Goal: Information Seeking & Learning: Learn about a topic

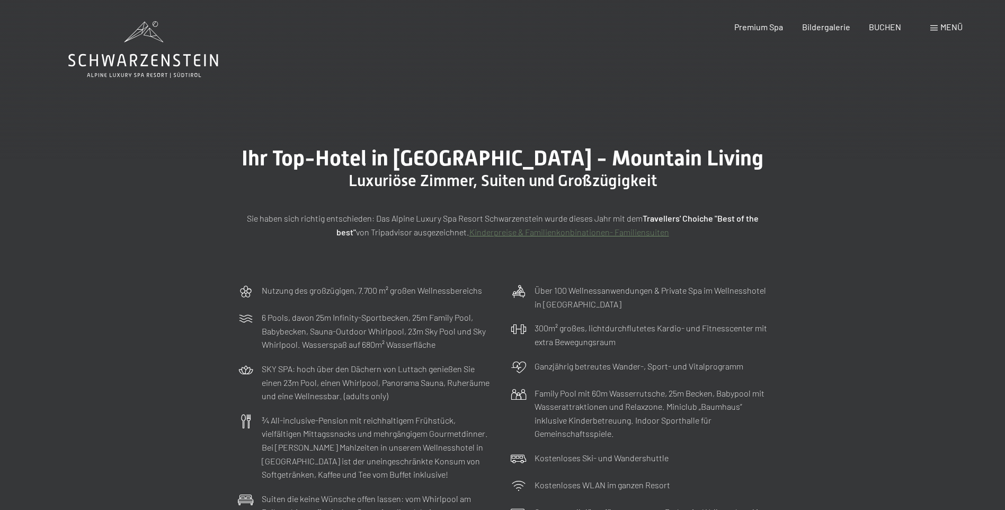
click at [949, 26] on span "Menü" at bounding box center [951, 27] width 22 height 10
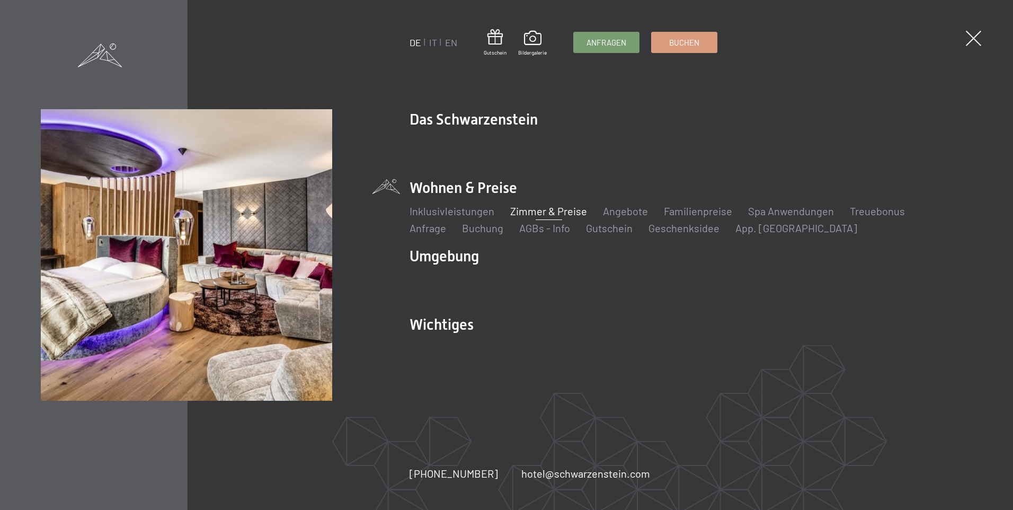
click at [544, 210] on link "Zimmer & Preise" at bounding box center [548, 210] width 77 height 13
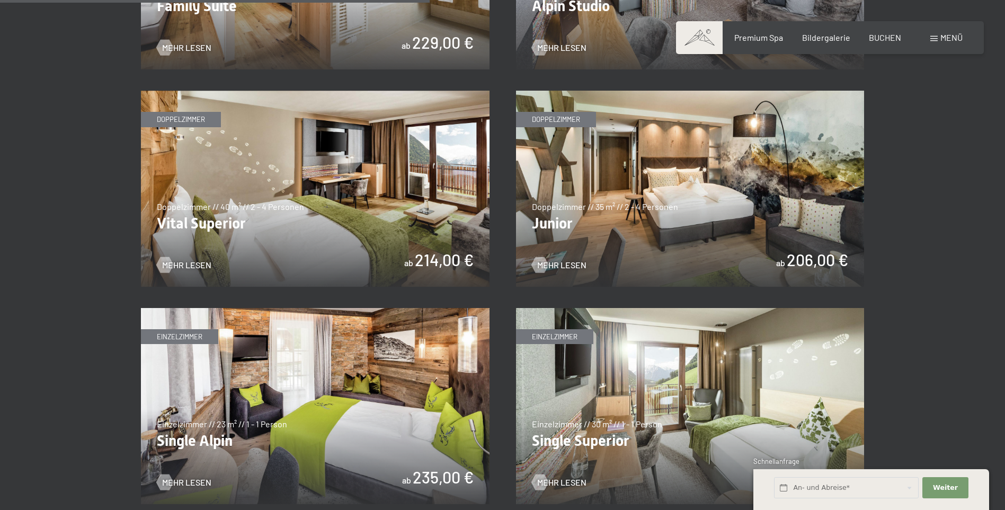
scroll to position [1430, 0]
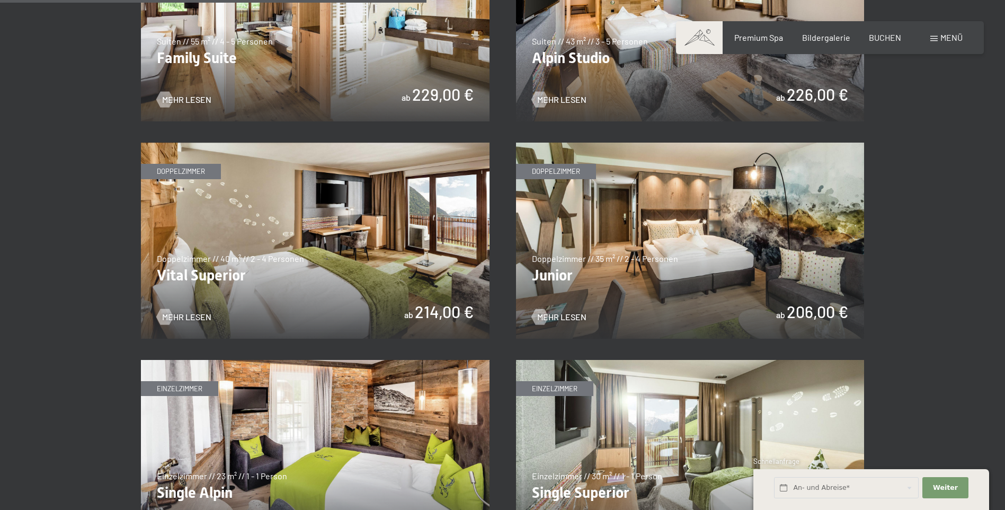
click at [357, 255] on img at bounding box center [315, 240] width 349 height 196
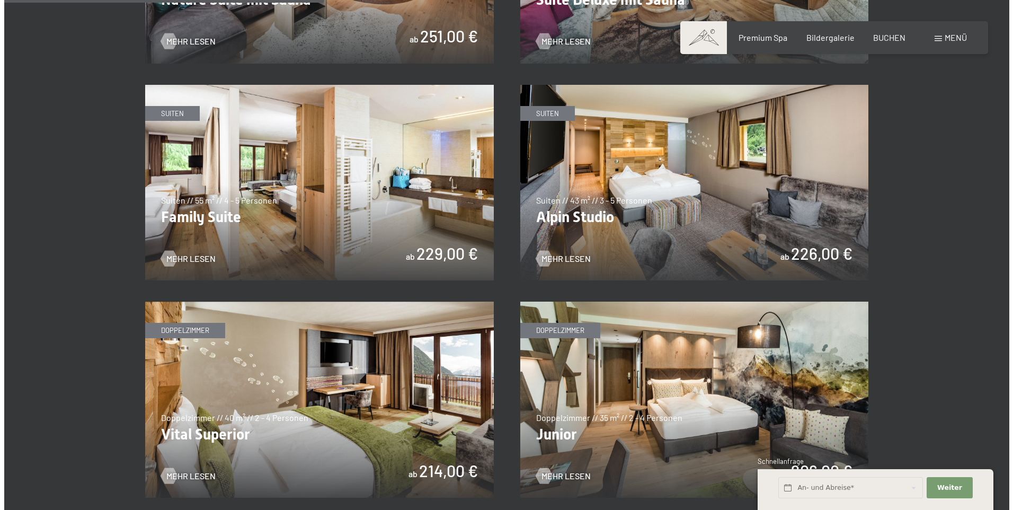
scroll to position [1059, 0]
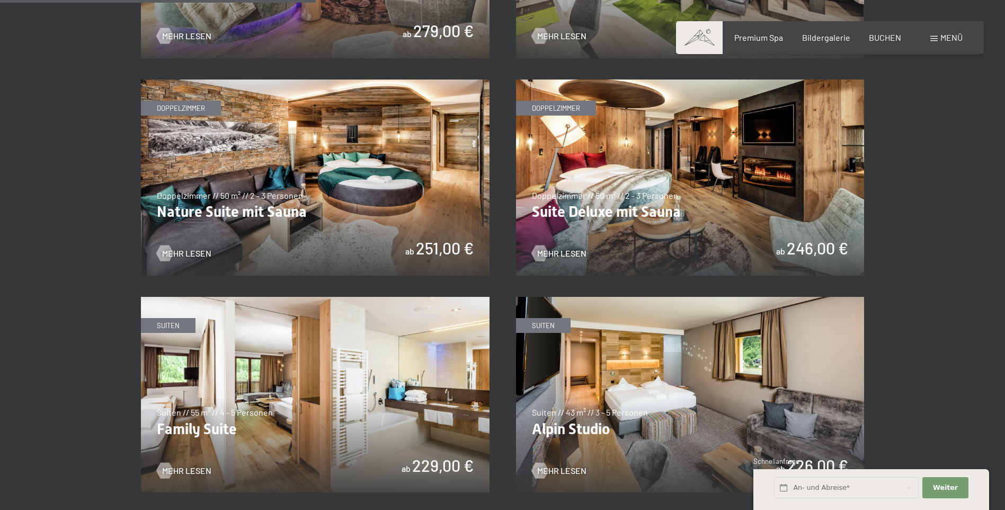
click at [943, 34] on span "Menü" at bounding box center [951, 37] width 22 height 10
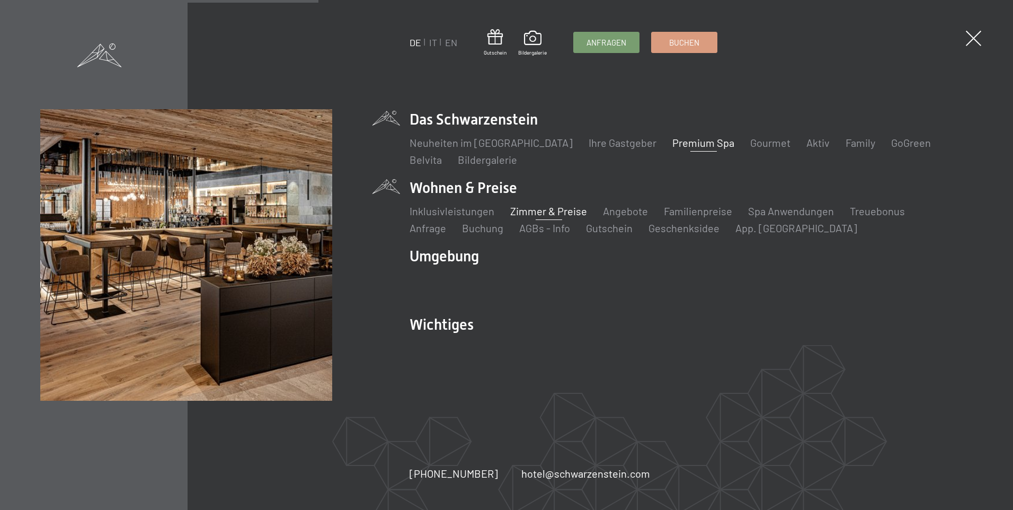
click at [672, 142] on link "Premium Spa" at bounding box center [703, 142] width 62 height 13
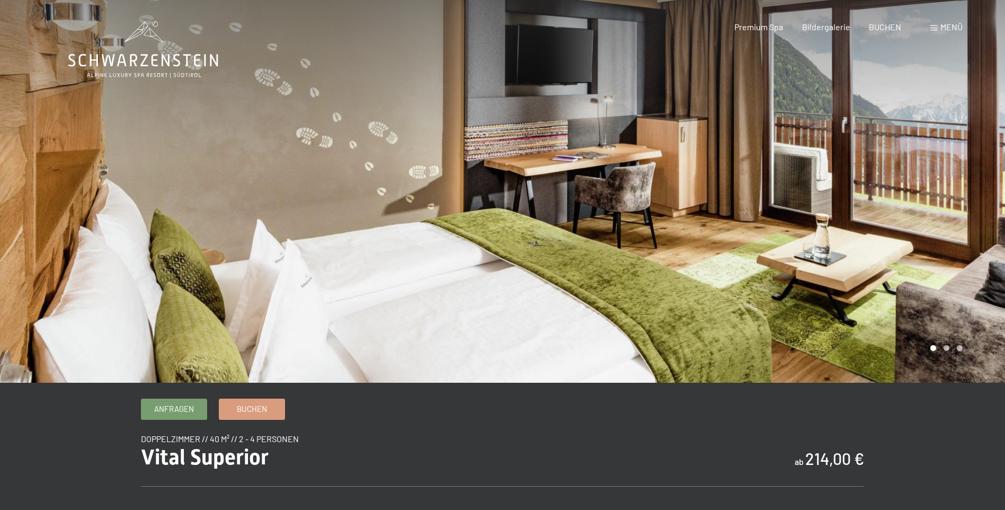
click at [895, 181] on div at bounding box center [754, 191] width 503 height 382
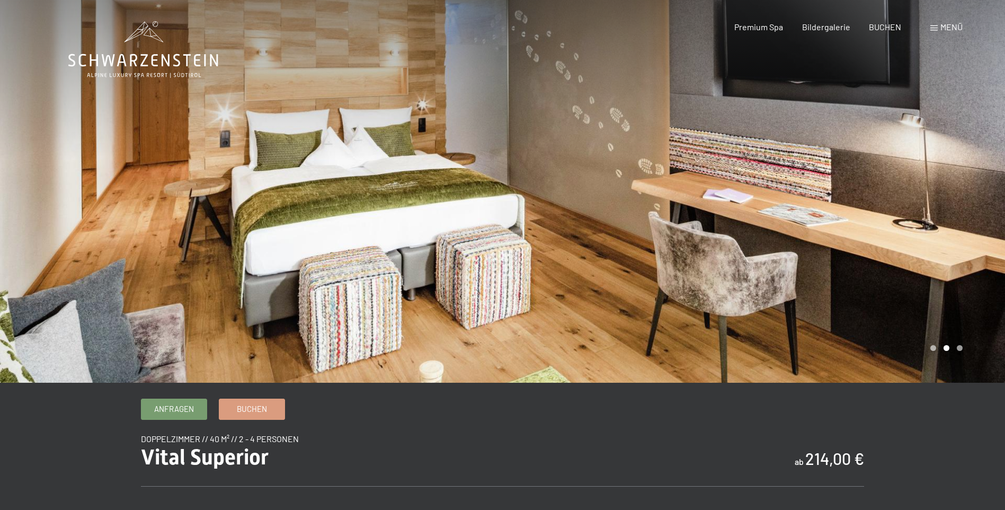
click at [856, 169] on div at bounding box center [754, 191] width 503 height 382
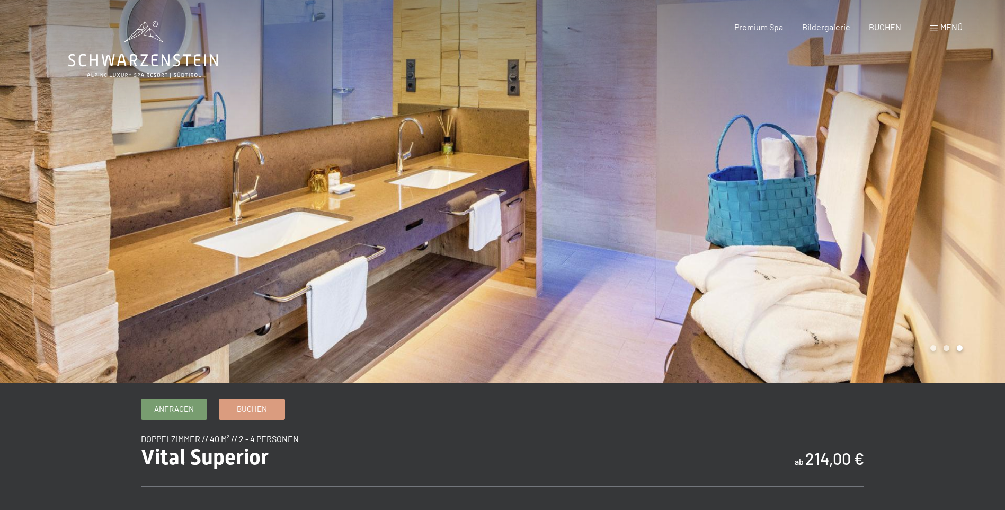
click at [712, 202] on div at bounding box center [754, 191] width 503 height 382
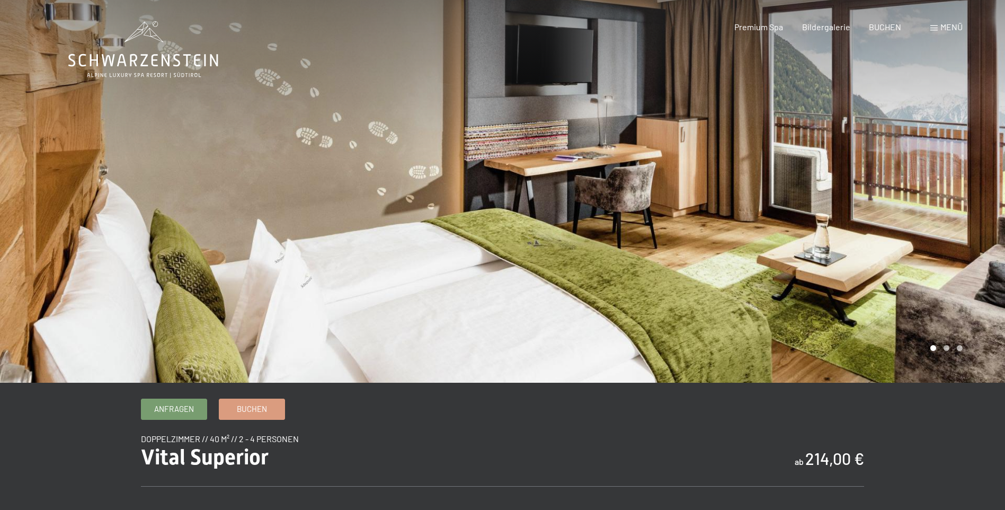
click at [683, 212] on div at bounding box center [754, 191] width 503 height 382
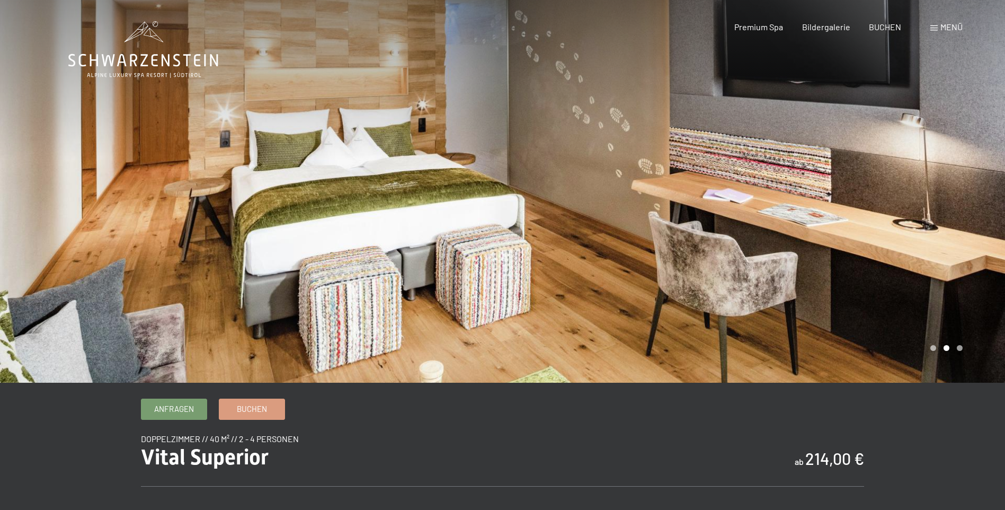
click at [683, 212] on div at bounding box center [754, 191] width 503 height 382
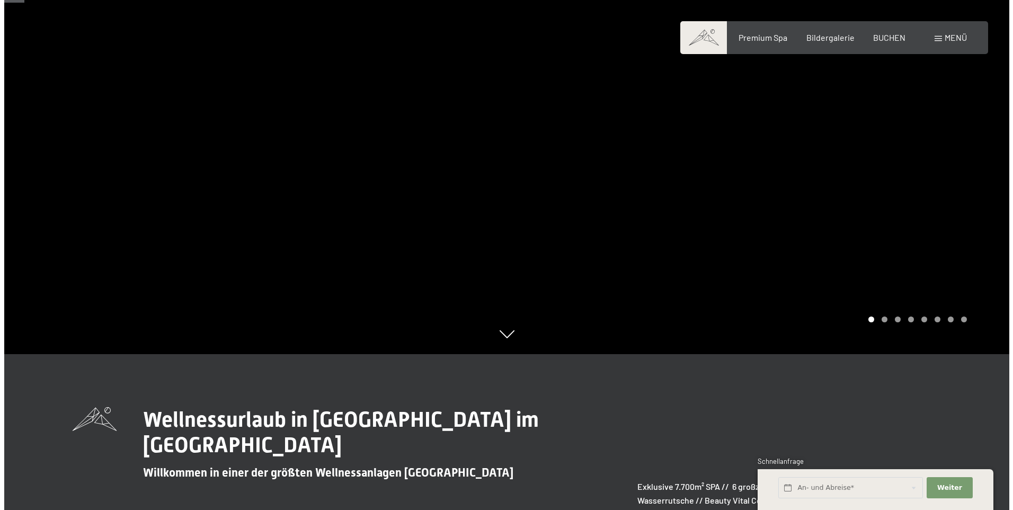
scroll to position [53, 0]
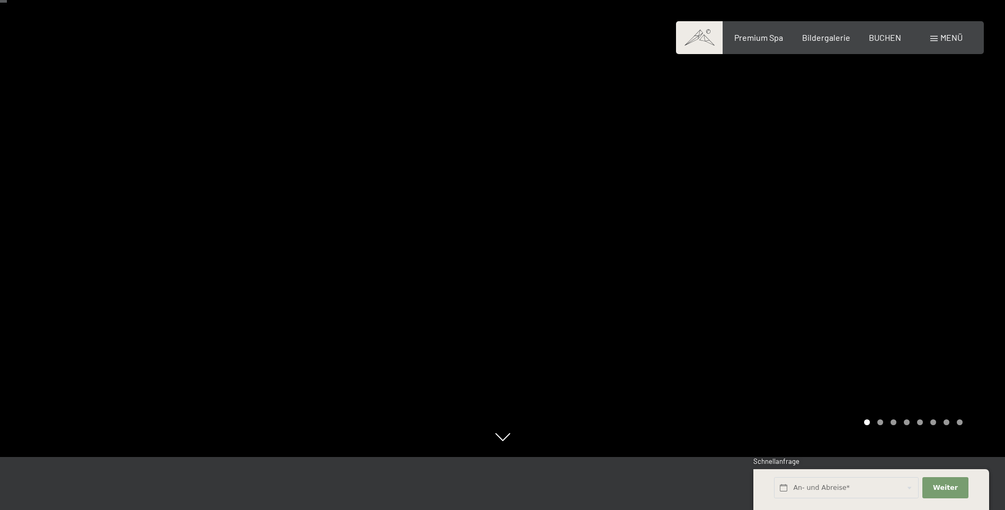
click at [827, 209] on div at bounding box center [754, 202] width 503 height 510
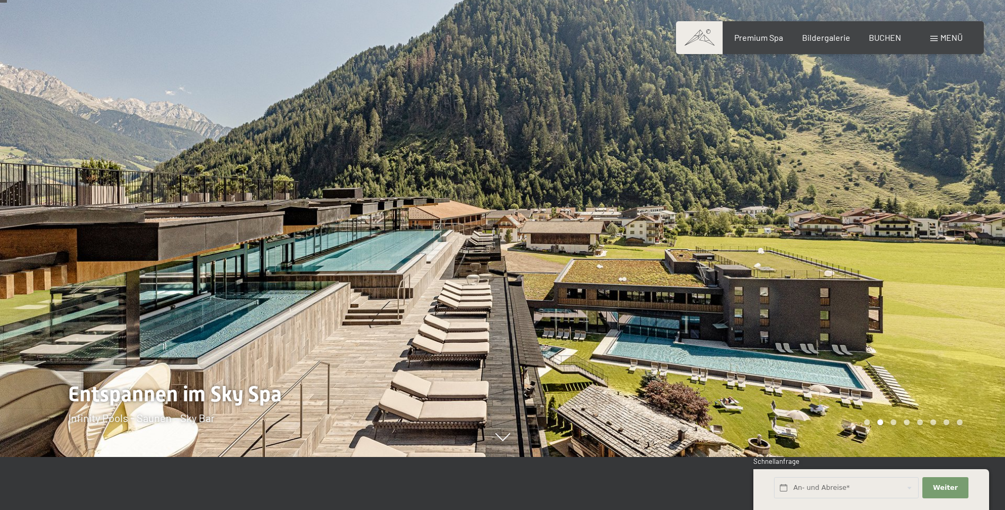
click at [916, 229] on div at bounding box center [754, 202] width 503 height 510
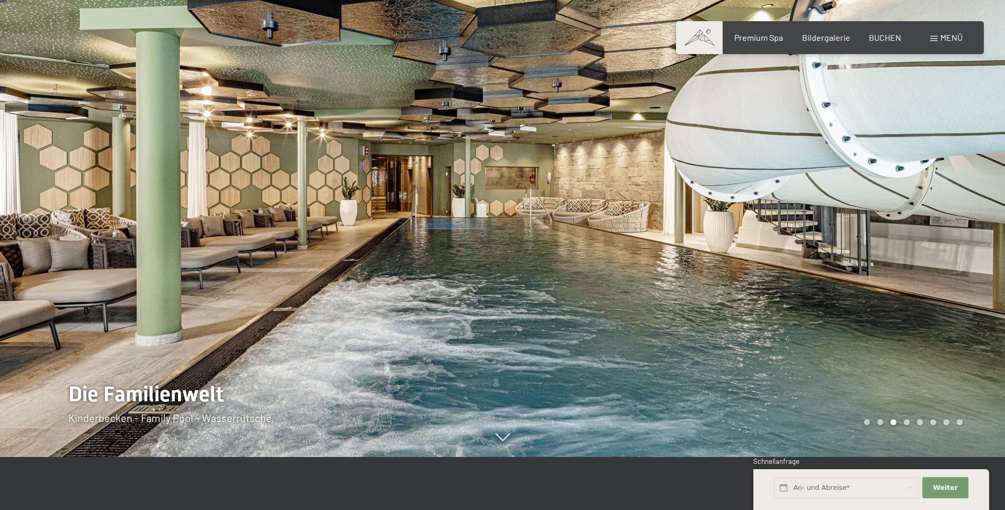
click at [915, 230] on div at bounding box center [754, 202] width 503 height 510
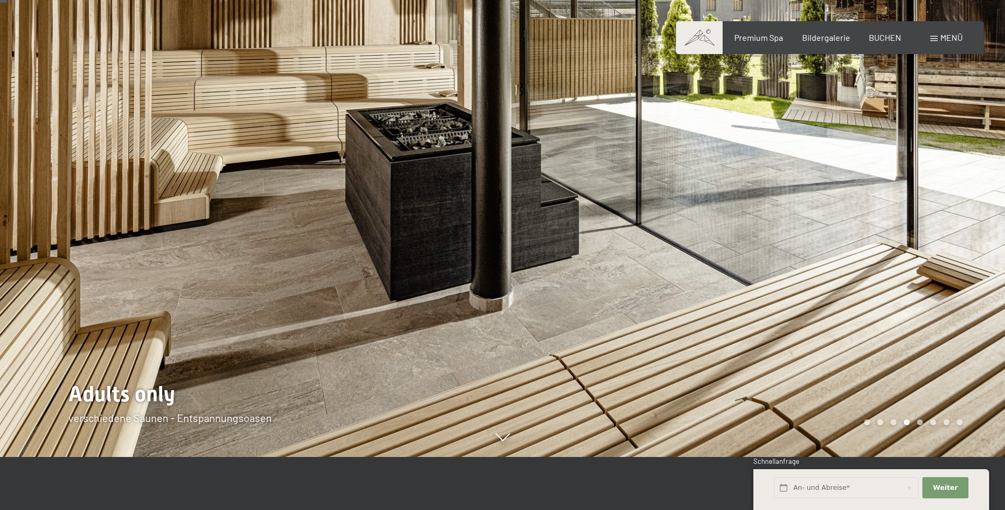
click at [915, 230] on div at bounding box center [754, 202] width 503 height 510
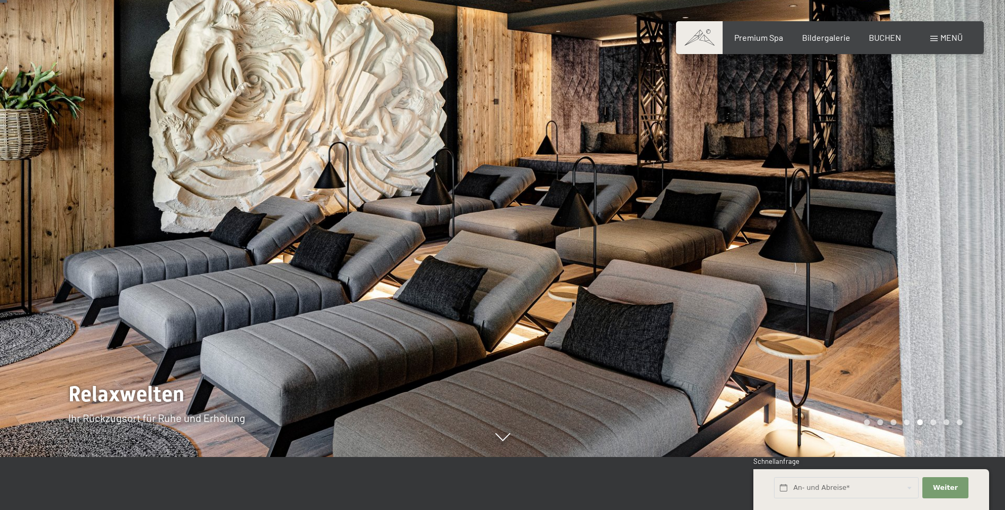
click at [913, 230] on div at bounding box center [754, 202] width 503 height 510
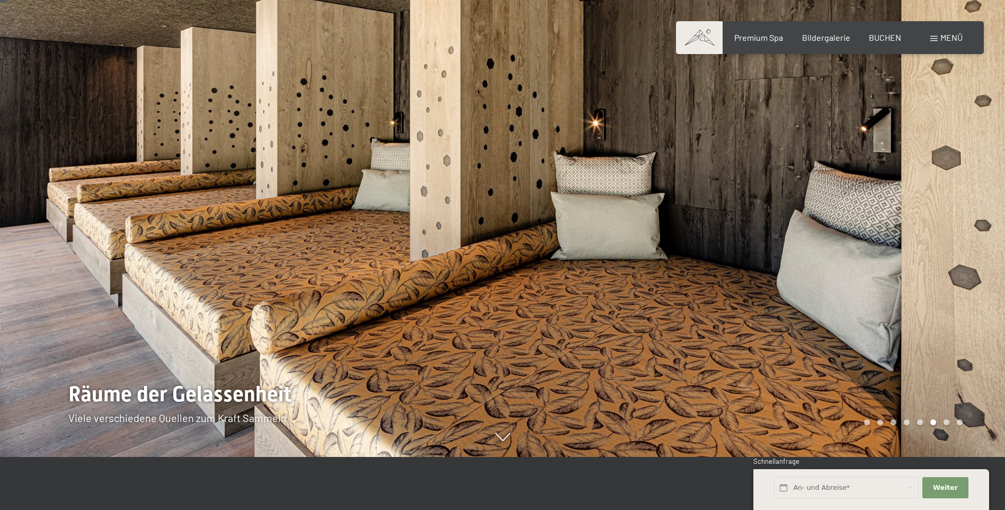
click at [912, 230] on div at bounding box center [754, 202] width 503 height 510
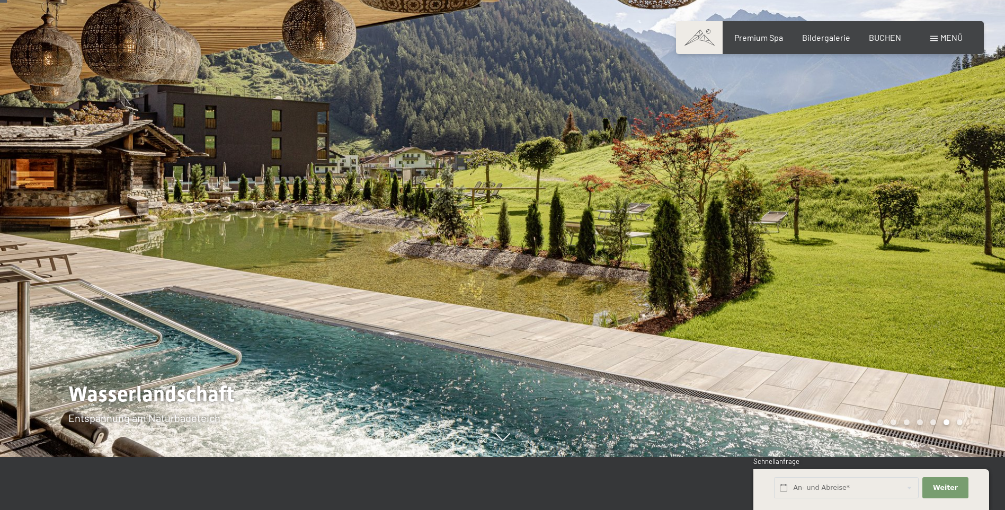
click at [882, 372] on div at bounding box center [754, 202] width 503 height 510
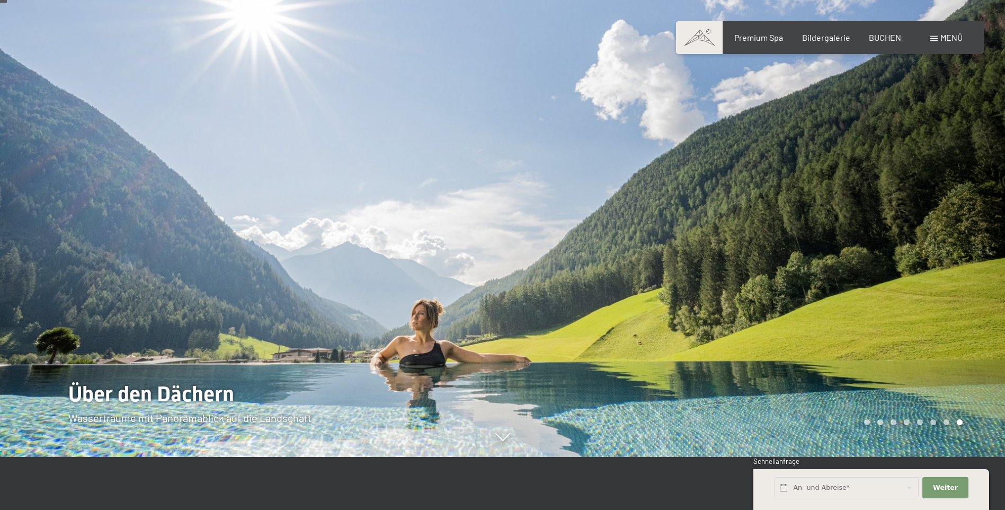
click at [557, 325] on div at bounding box center [754, 202] width 503 height 510
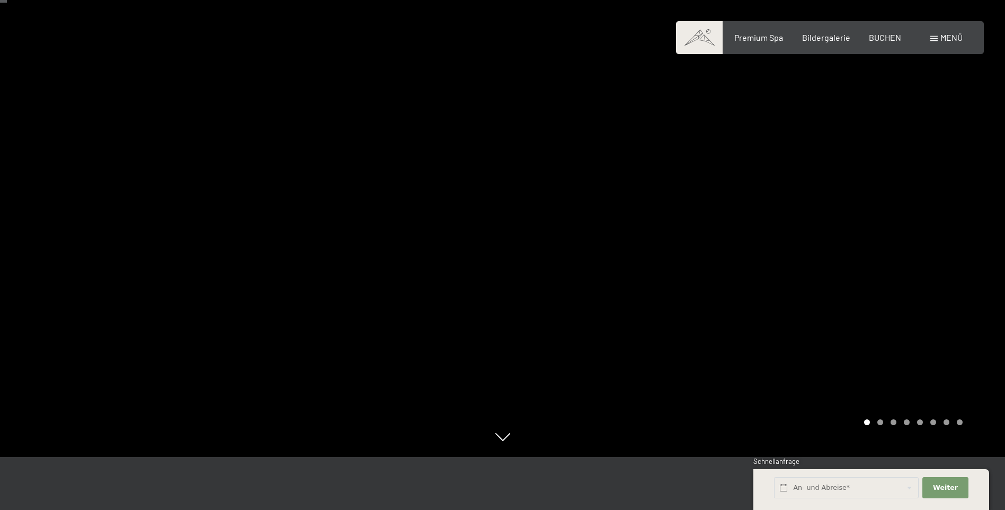
click at [945, 38] on span "Menü" at bounding box center [951, 37] width 22 height 10
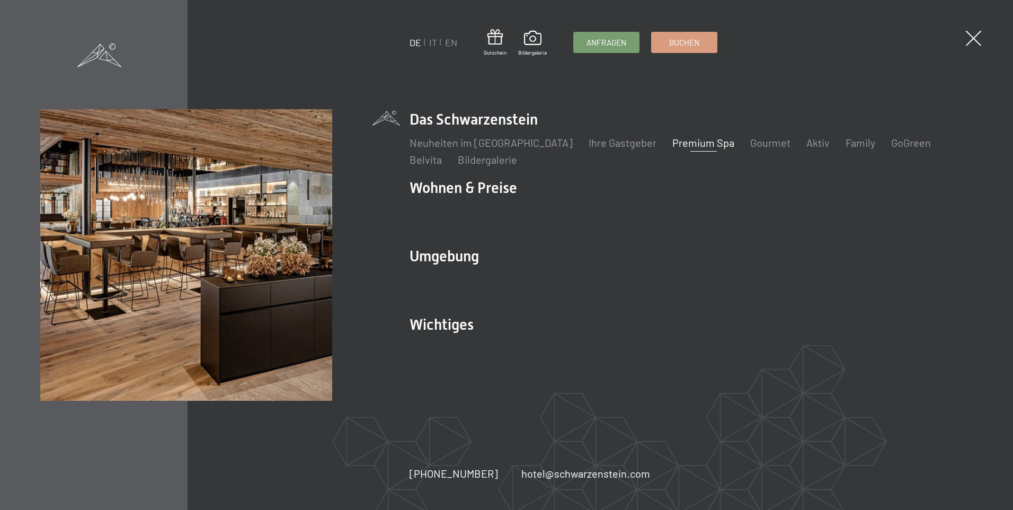
click at [672, 142] on link "Premium Spa" at bounding box center [703, 142] width 62 height 13
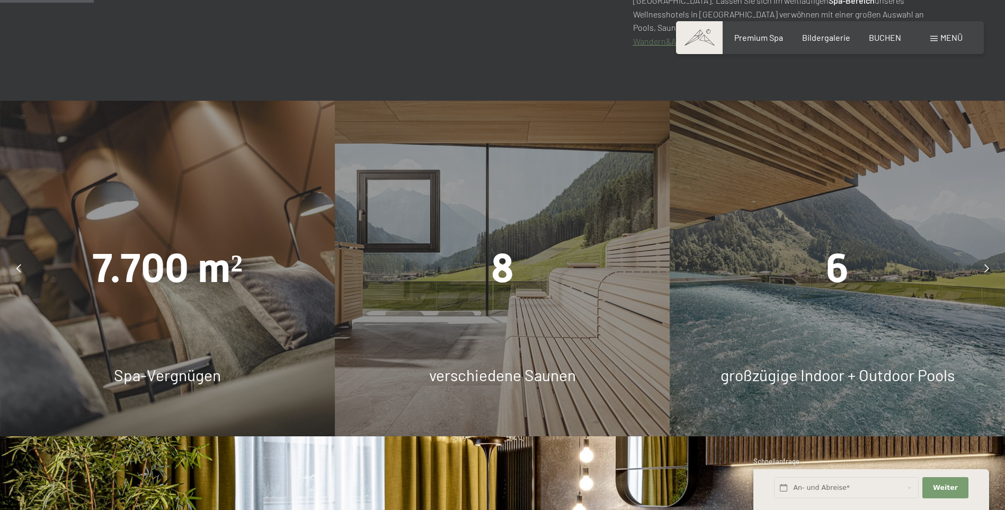
scroll to position [742, 0]
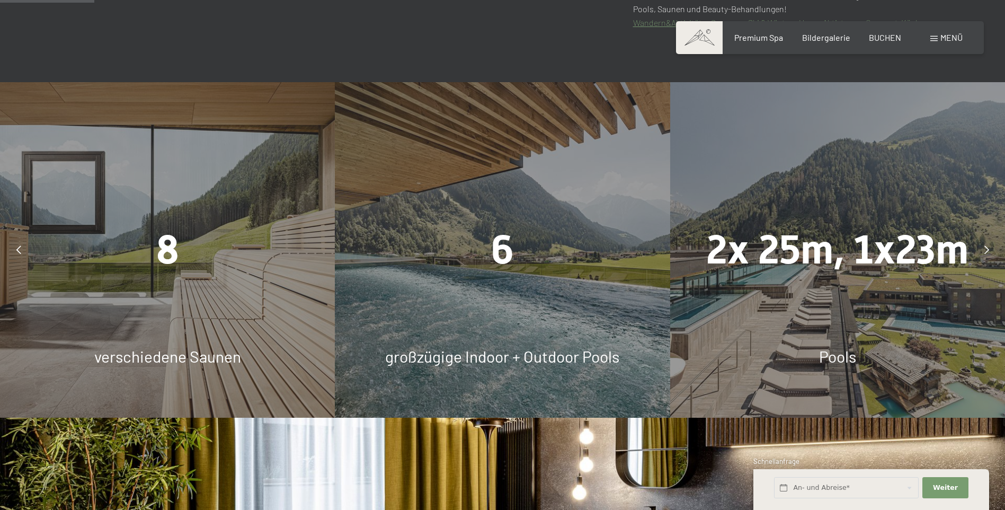
click at [466, 314] on div "6 großzügige Indoor + Outdoor Pools" at bounding box center [502, 249] width 335 height 335
click at [493, 355] on span "großzügige Indoor + Outdoor Pools" at bounding box center [502, 355] width 234 height 19
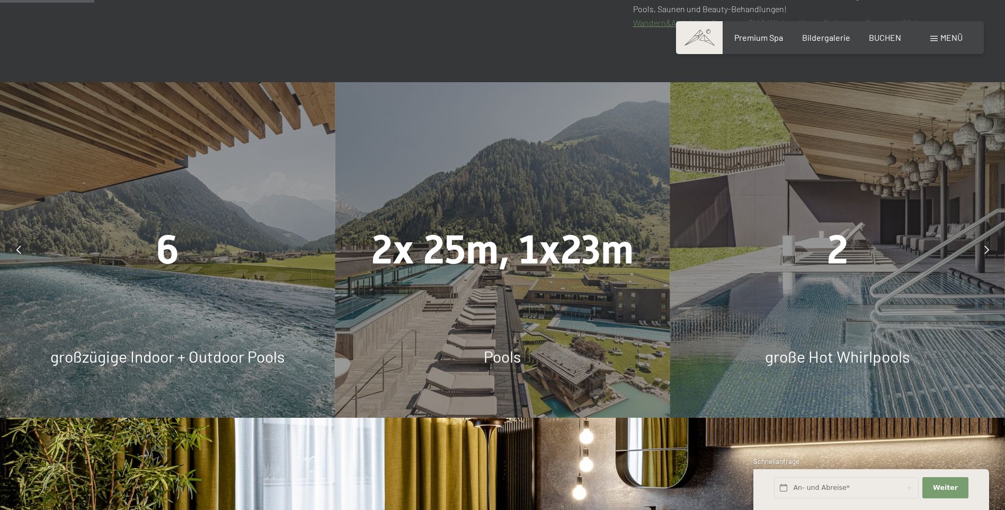
click at [984, 252] on icon at bounding box center [986, 249] width 5 height 8
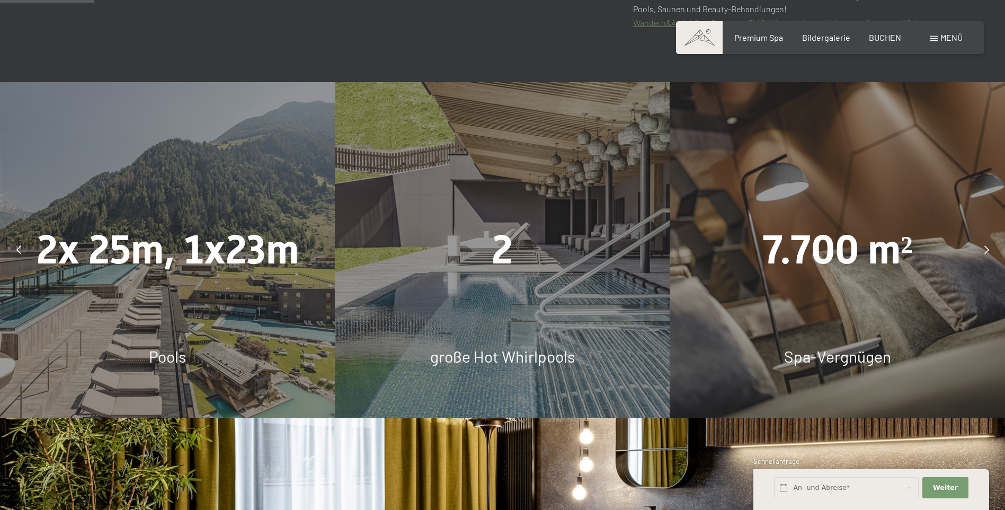
click at [983, 252] on div at bounding box center [986, 249] width 26 height 26
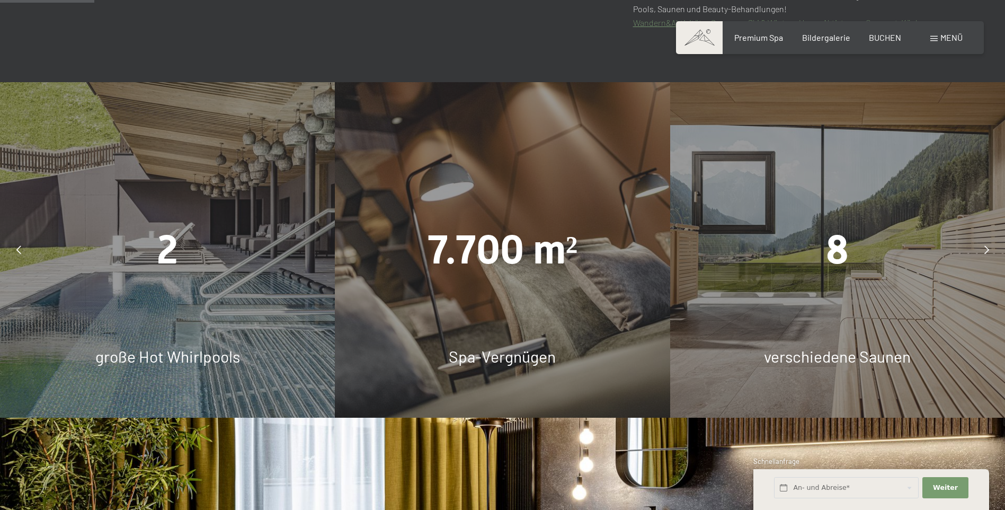
click at [983, 252] on div at bounding box center [986, 249] width 26 height 26
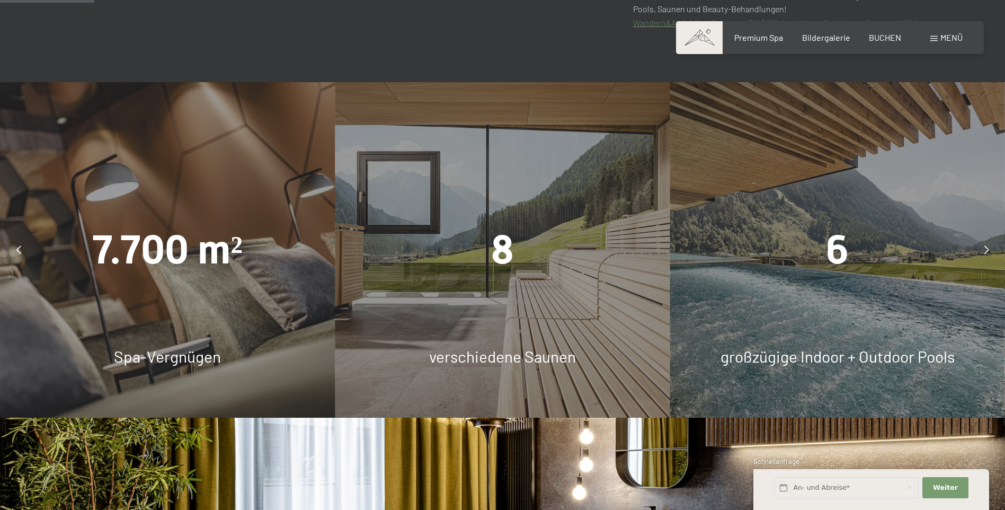
click at [983, 251] on div at bounding box center [986, 249] width 26 height 26
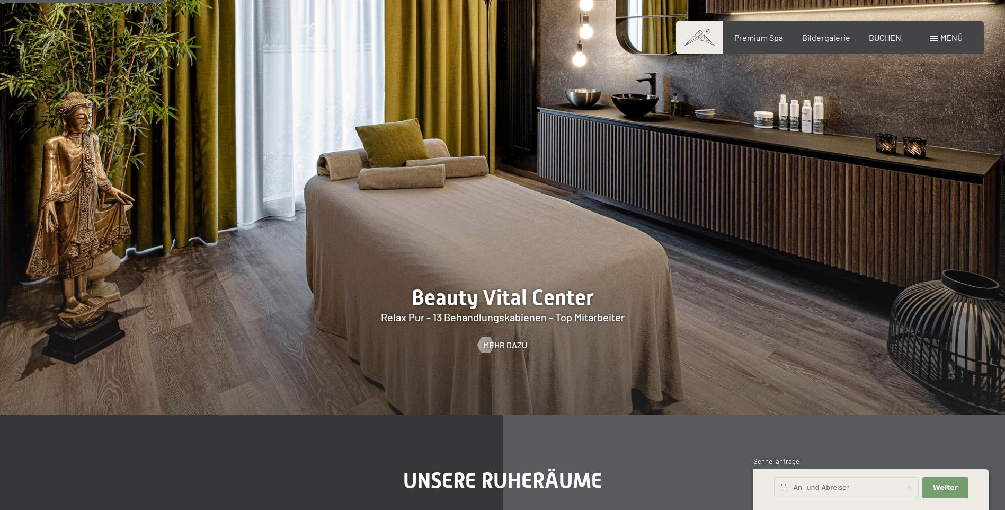
scroll to position [1165, 0]
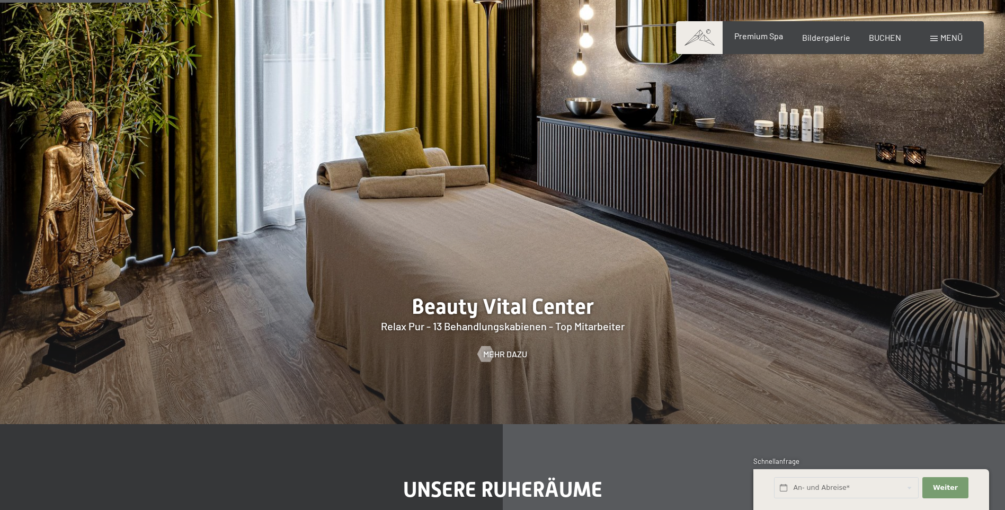
click at [749, 38] on span "Premium Spa" at bounding box center [758, 36] width 49 height 10
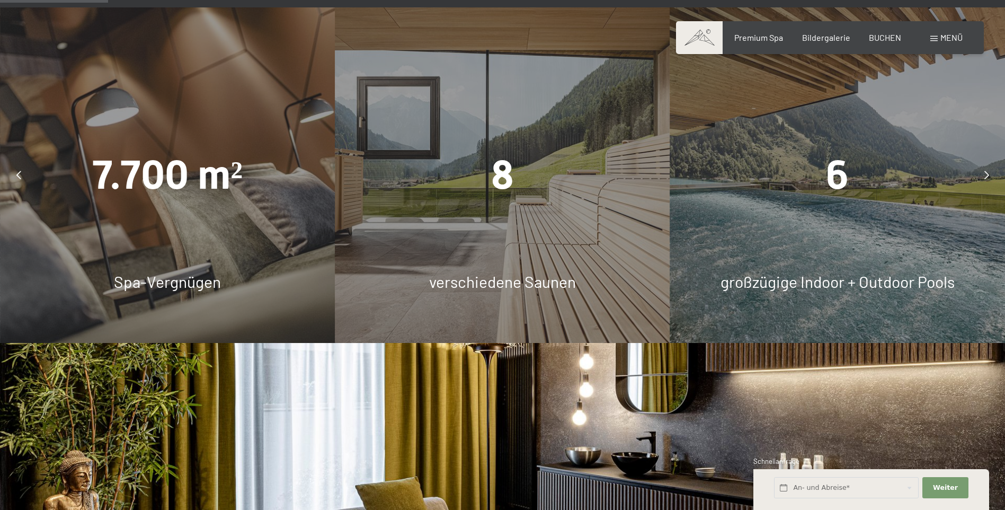
scroll to position [847, 0]
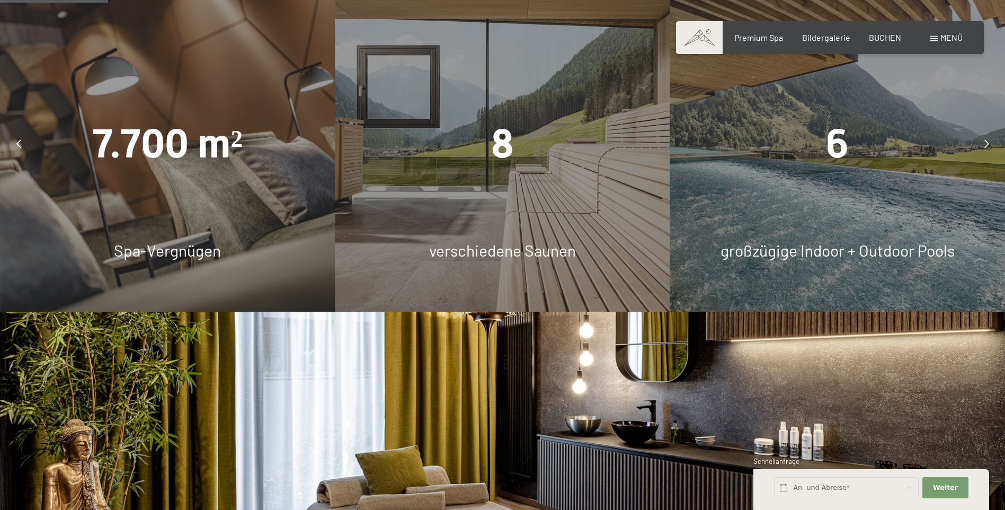
click at [522, 241] on span "verschiedene Saunen" at bounding box center [502, 249] width 147 height 19
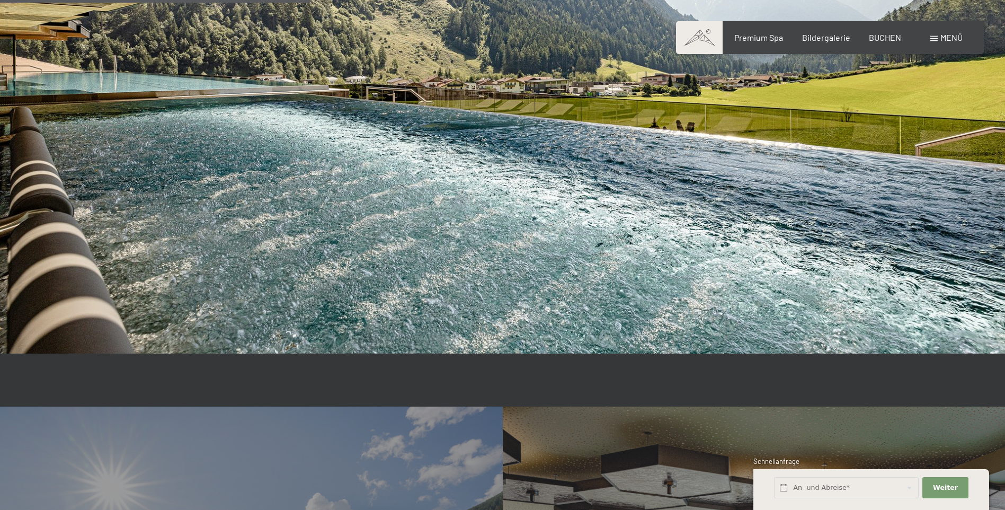
scroll to position [2172, 0]
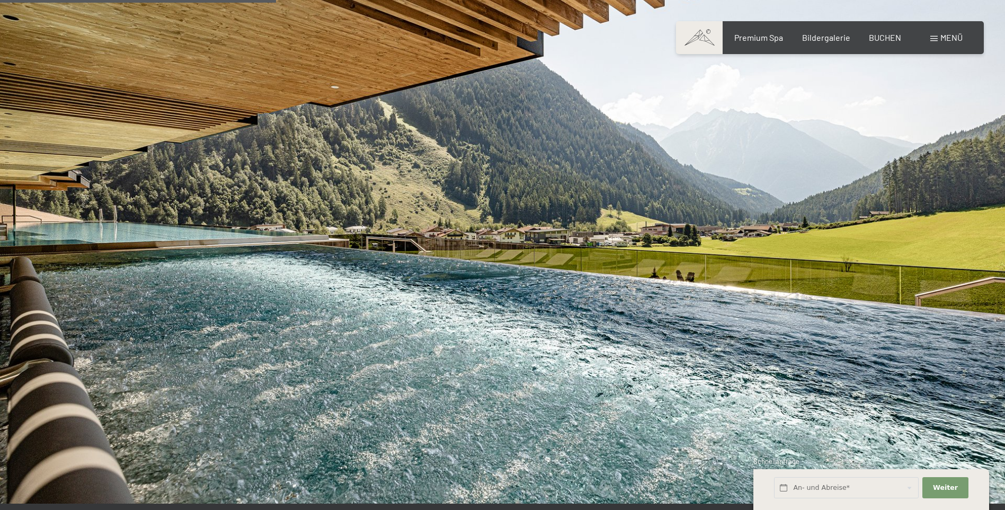
click at [880, 260] on img at bounding box center [502, 220] width 1005 height 565
click at [556, 249] on img at bounding box center [502, 220] width 1005 height 565
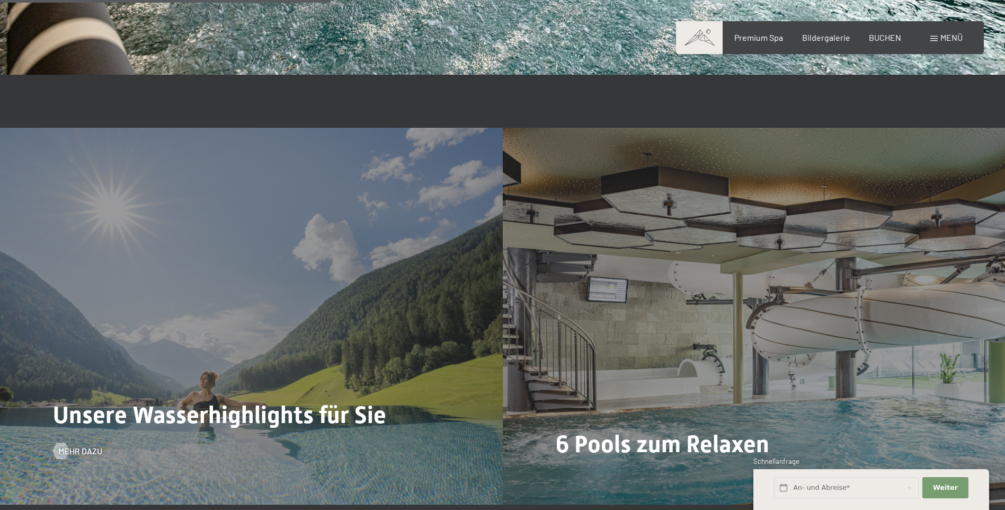
scroll to position [2701, 0]
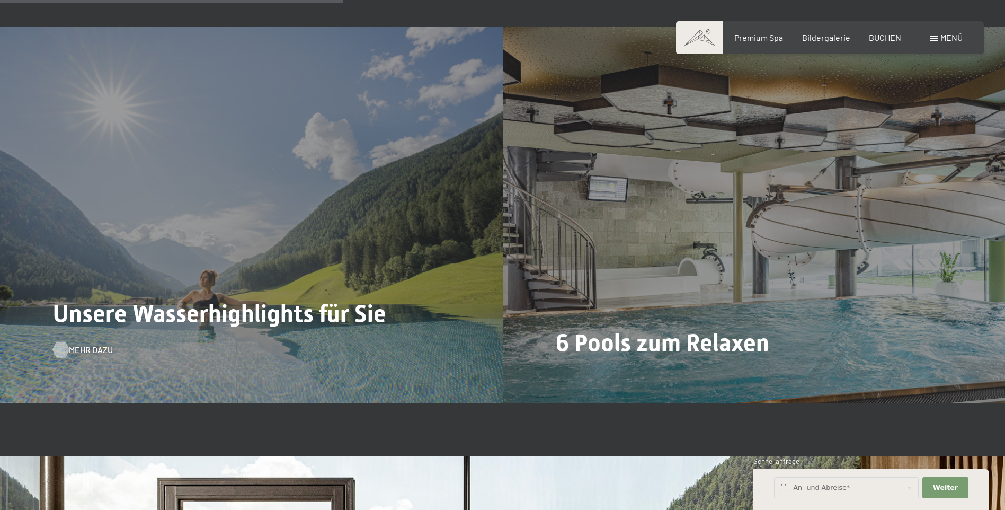
click at [70, 353] on span "Mehr dazu" at bounding box center [91, 350] width 44 height 12
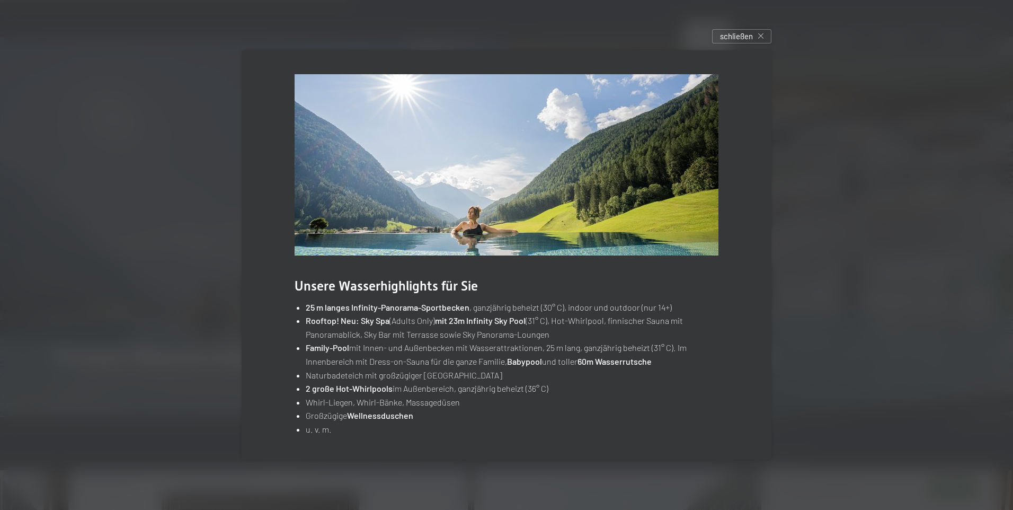
click at [532, 217] on img at bounding box center [506, 164] width 424 height 181
click at [746, 37] on span "schließen" at bounding box center [736, 36] width 33 height 11
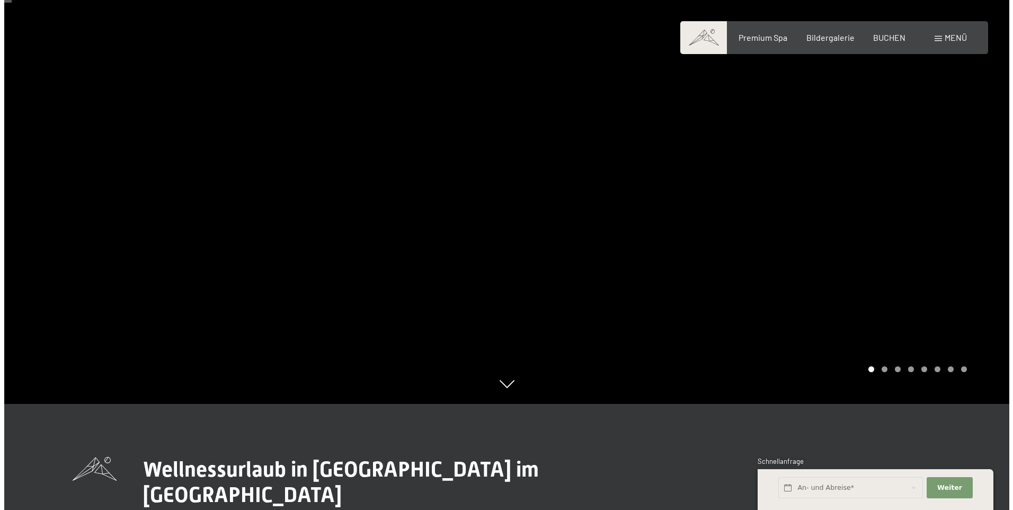
scroll to position [0, 0]
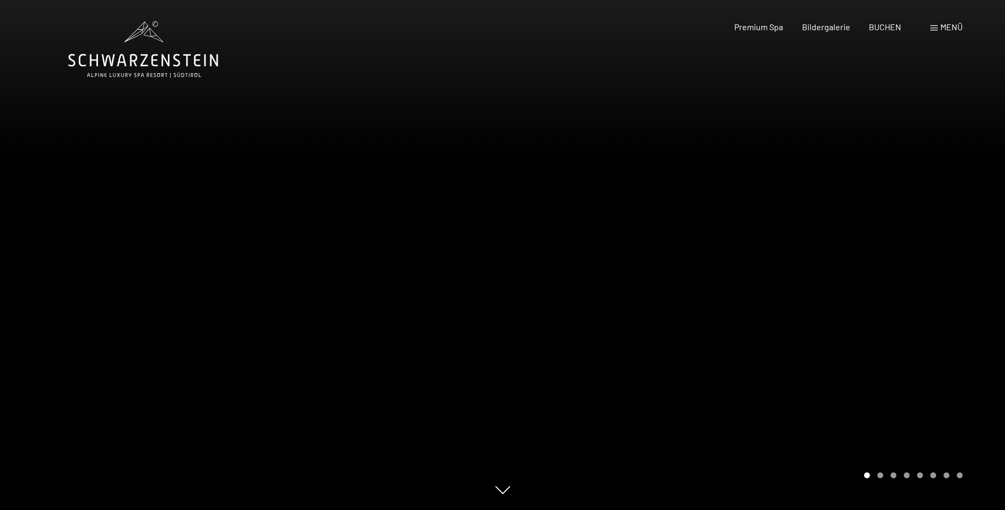
click at [946, 30] on span "Menü" at bounding box center [951, 27] width 22 height 10
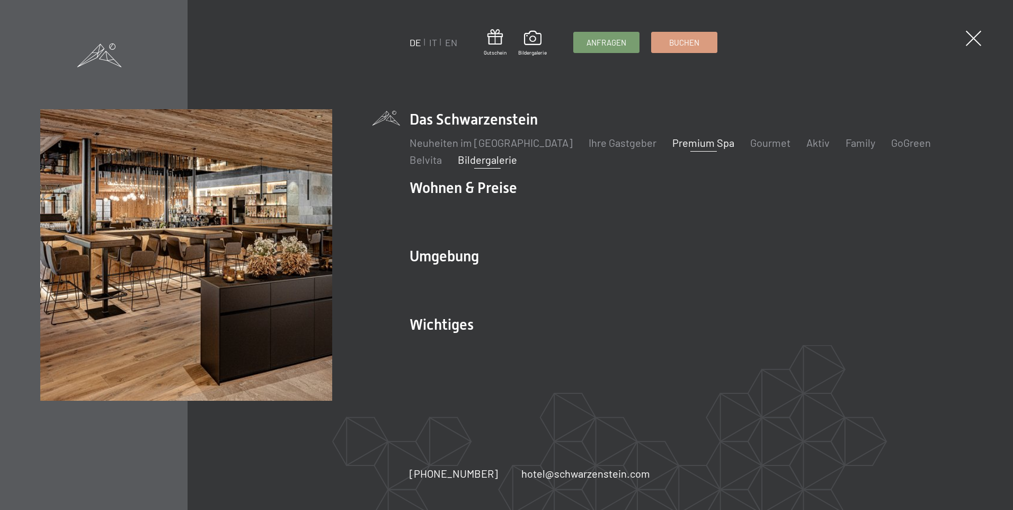
click at [458, 160] on link "Bildergalerie" at bounding box center [487, 159] width 59 height 13
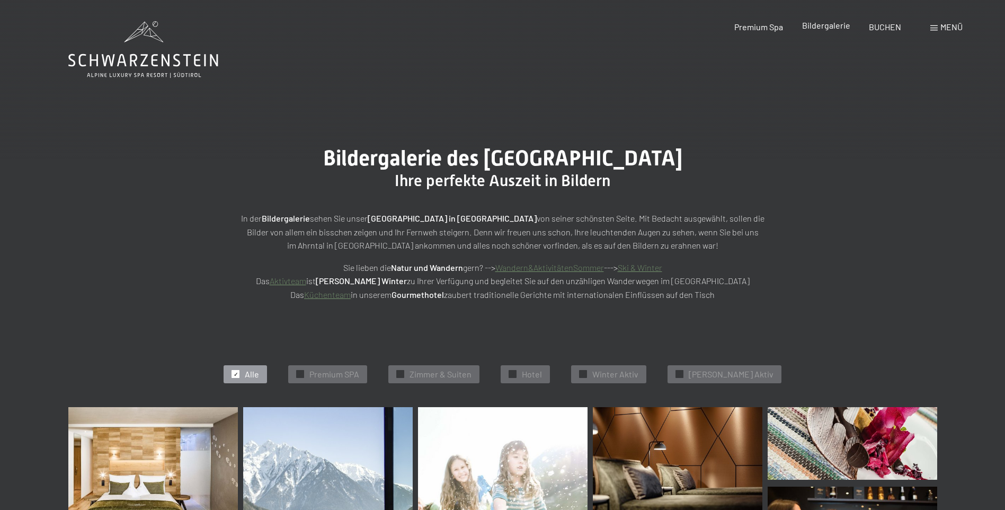
click at [822, 25] on span "Bildergalerie" at bounding box center [826, 25] width 48 height 10
click at [541, 374] on span "Hotel" at bounding box center [532, 374] width 20 height 12
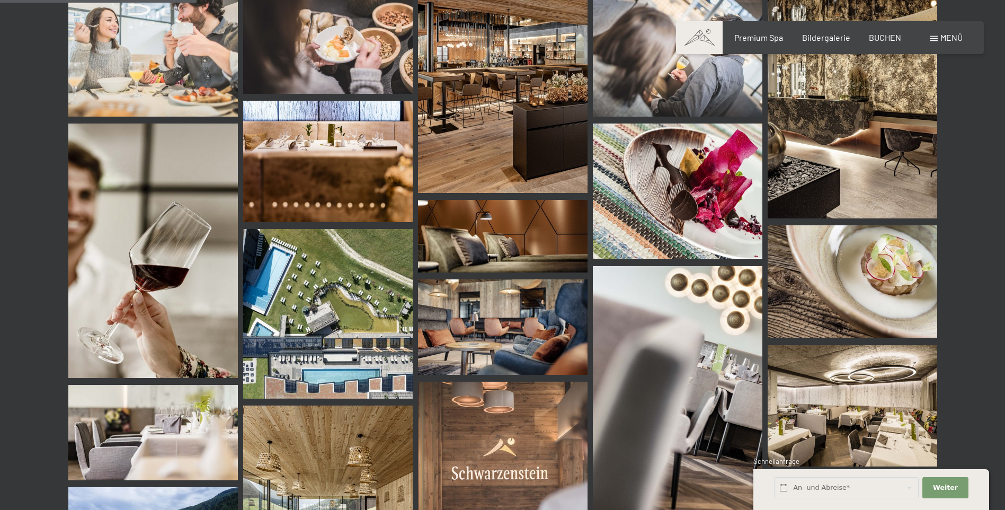
scroll to position [479, 0]
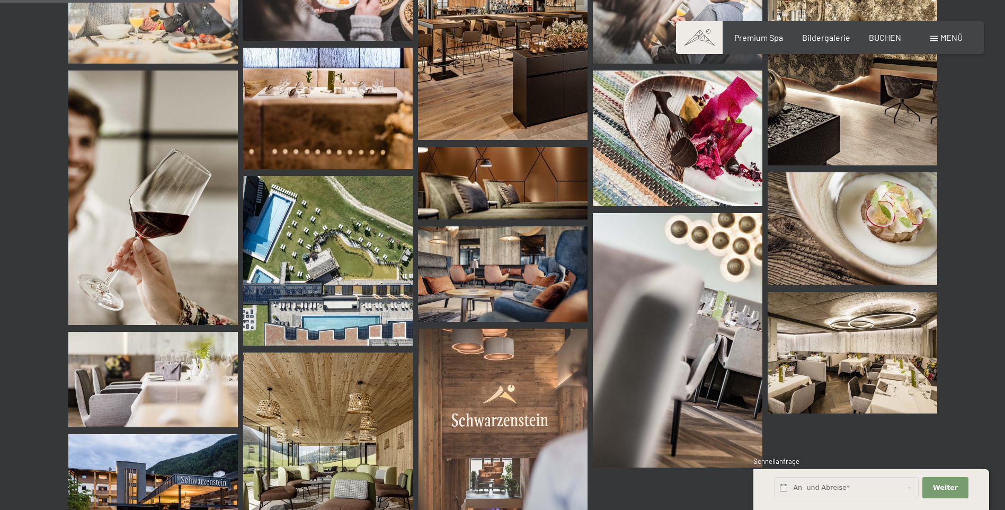
click at [307, 252] on img at bounding box center [327, 260] width 169 height 169
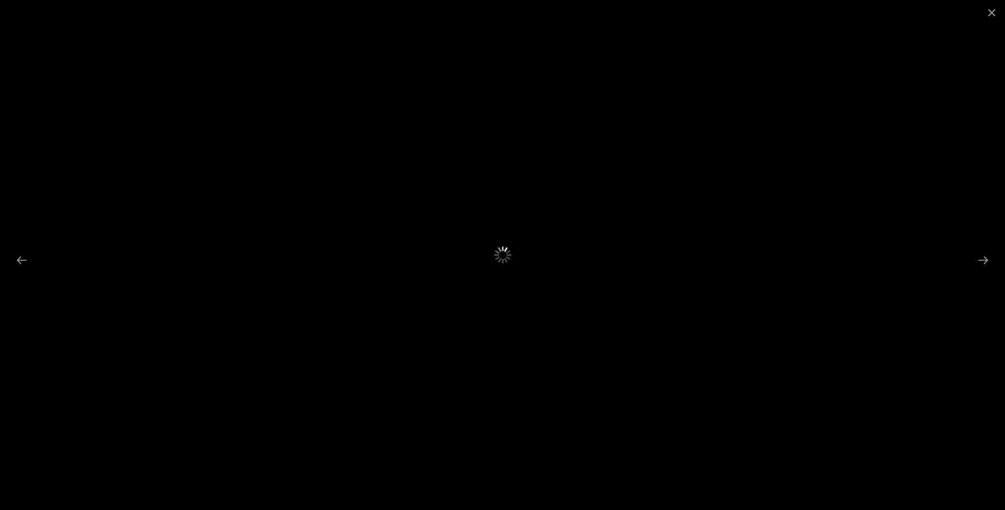
scroll to position [797, 0]
click at [987, 258] on button "Next slide" at bounding box center [983, 259] width 22 height 21
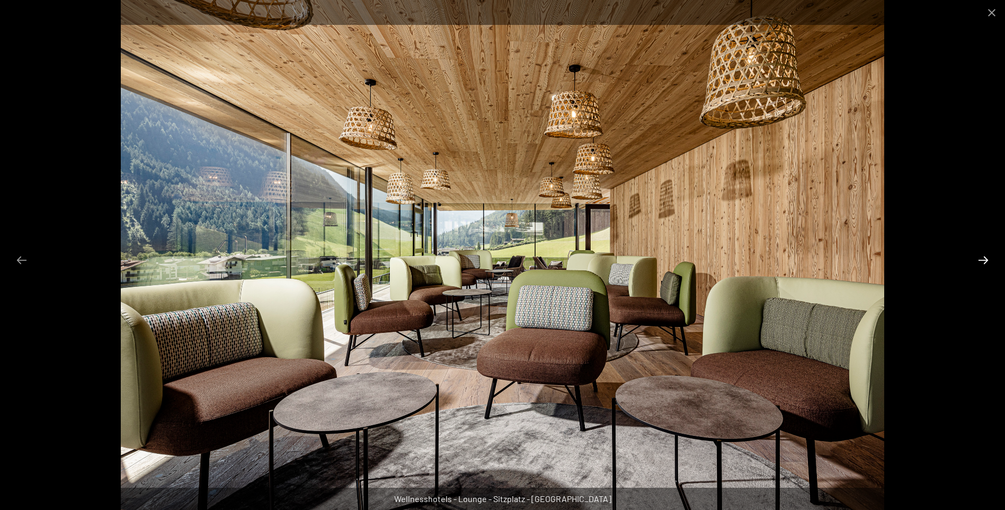
click at [983, 258] on button "Next slide" at bounding box center [983, 259] width 22 height 21
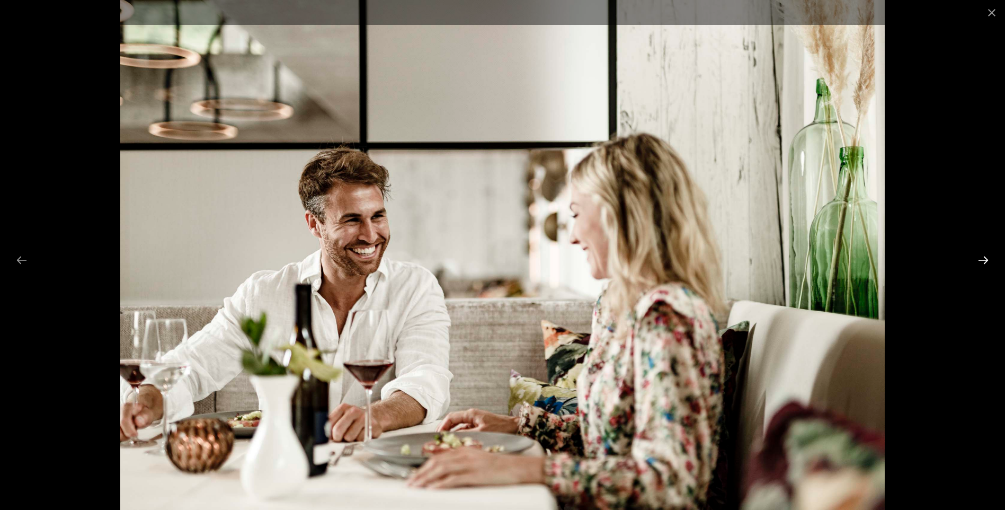
click at [983, 258] on button "Next slide" at bounding box center [983, 259] width 22 height 21
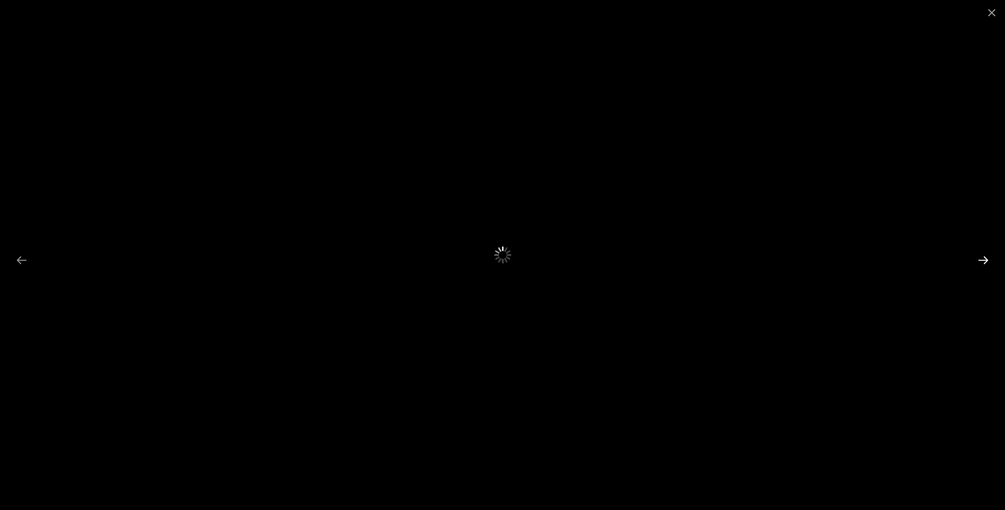
click at [983, 261] on button "Next slide" at bounding box center [983, 259] width 22 height 21
click at [506, 259] on div at bounding box center [502, 255] width 1005 height 510
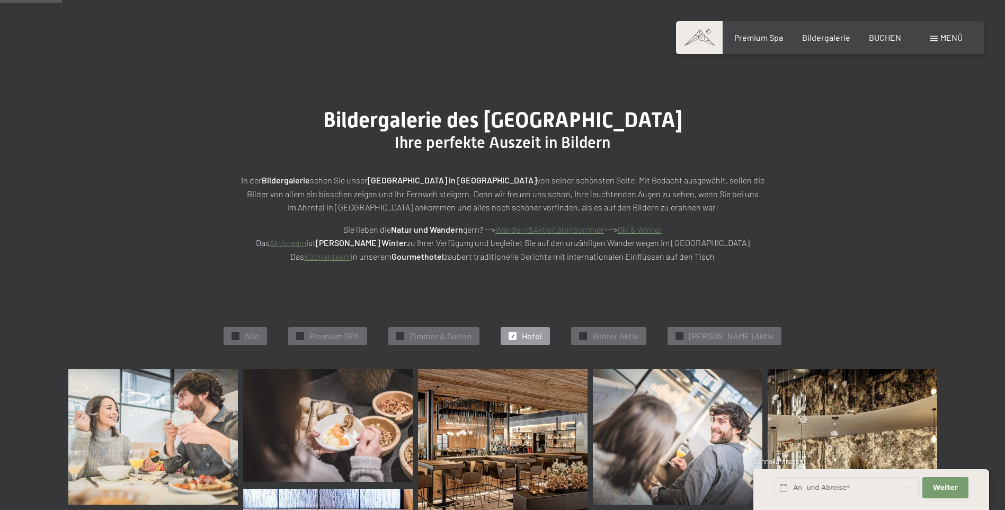
scroll to position [0, 0]
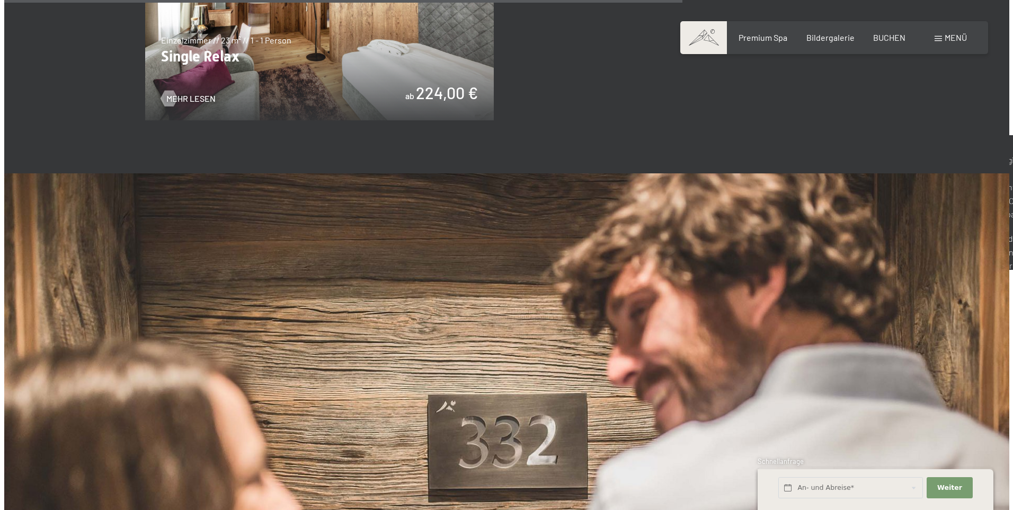
scroll to position [1724, 0]
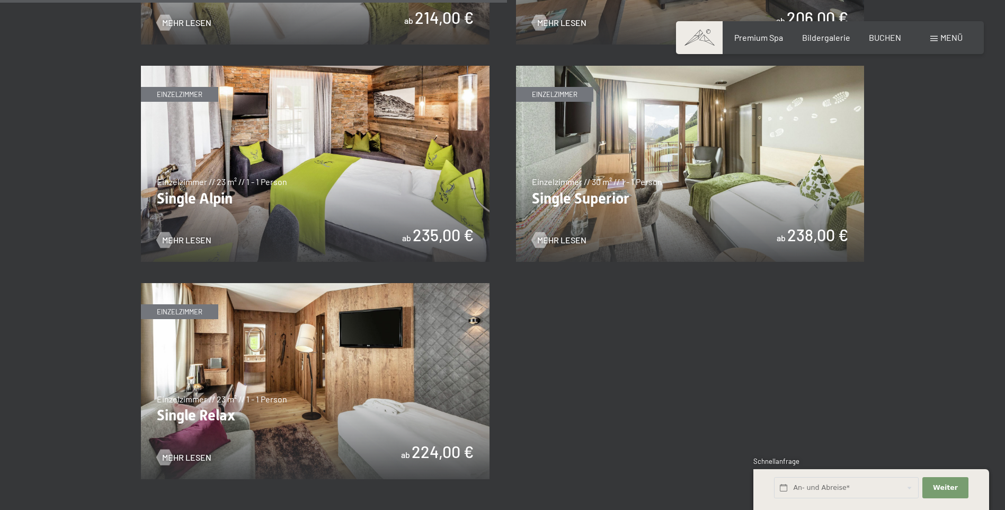
click at [941, 38] on span "Menü" at bounding box center [951, 37] width 22 height 10
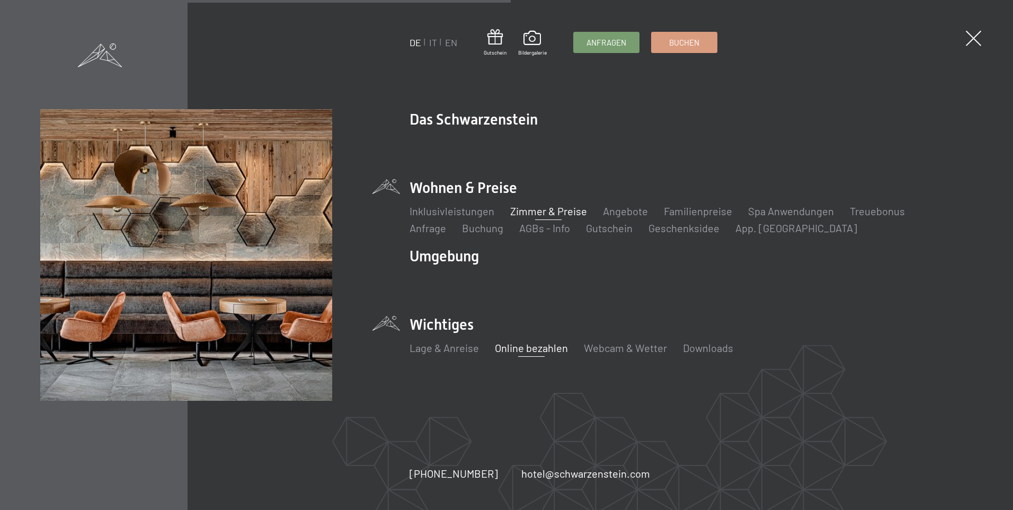
click at [522, 347] on link "Online bezahlen" at bounding box center [531, 347] width 73 height 13
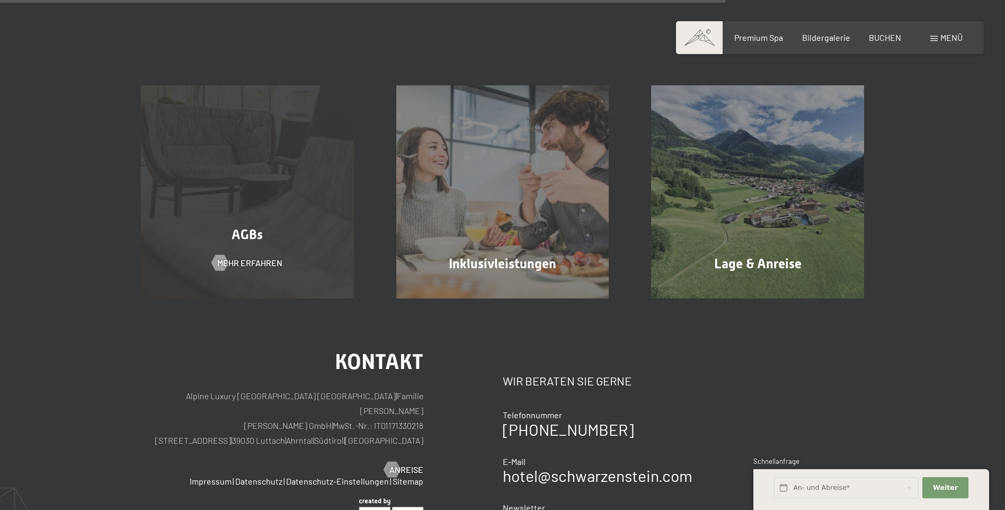
scroll to position [742, 0]
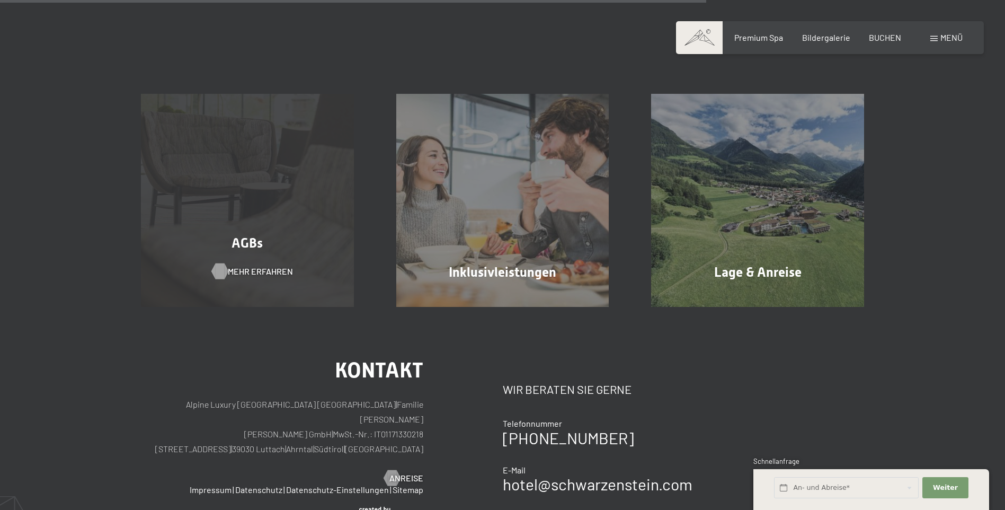
click at [232, 277] on span "Mehr erfahren" at bounding box center [260, 271] width 65 height 12
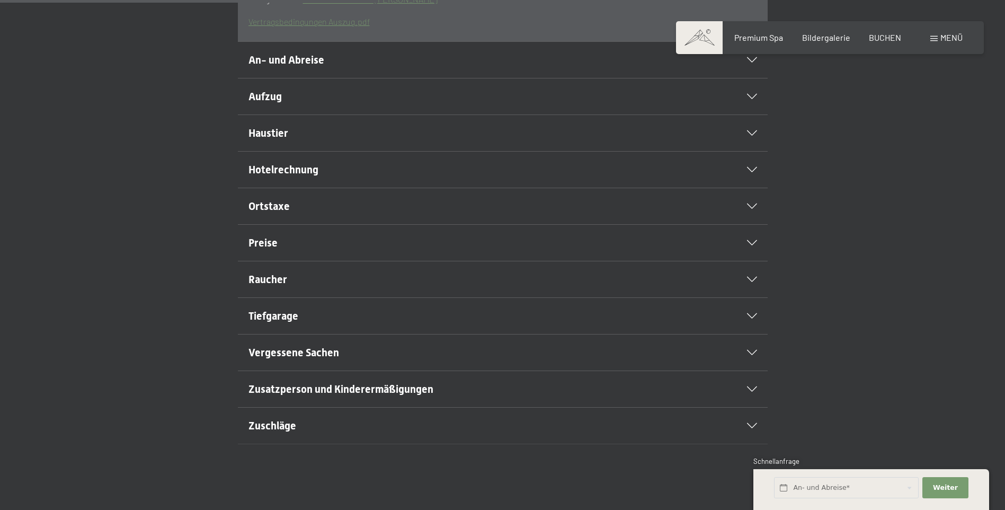
scroll to position [477, 0]
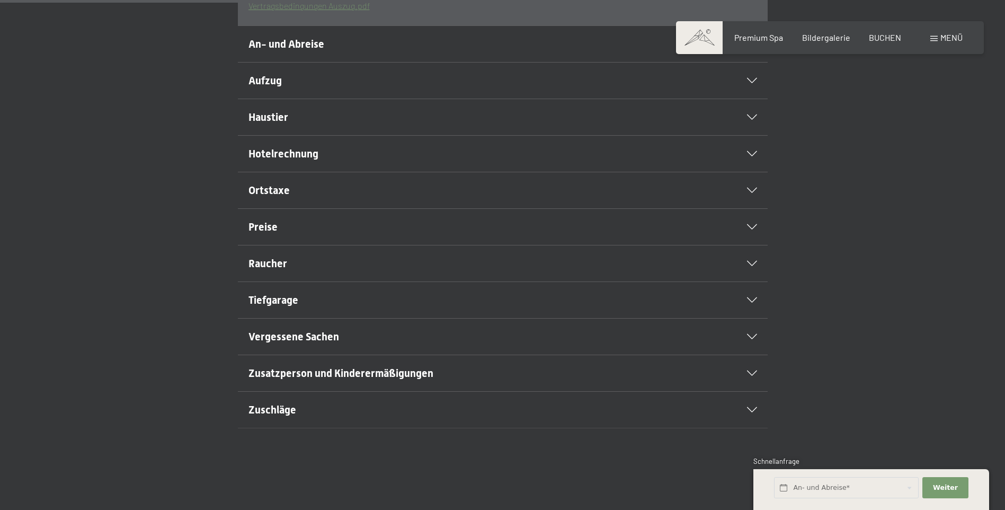
click at [746, 156] on div at bounding box center [745, 153] width 23 height 5
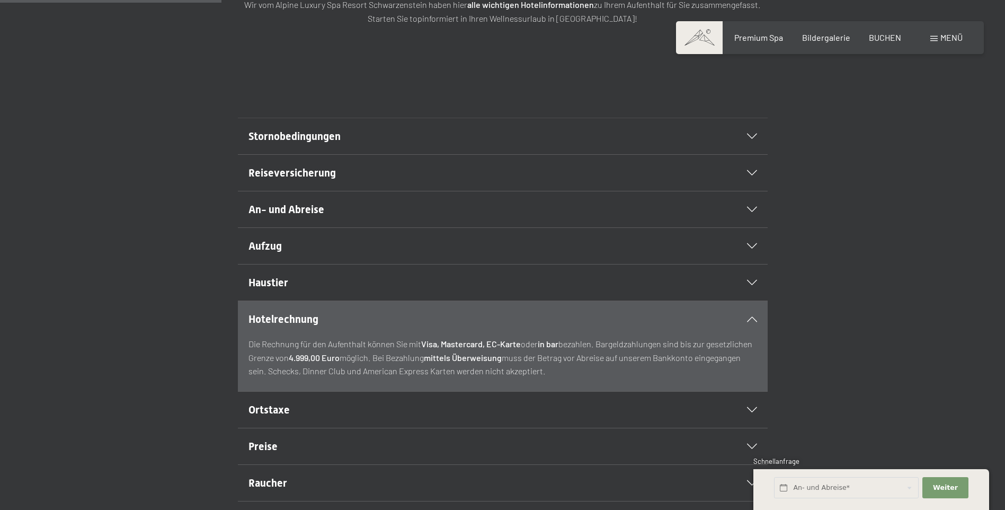
scroll to position [212, 0]
click at [750, 140] on icon at bounding box center [752, 137] width 10 height 5
